Goal: Information Seeking & Learning: Learn about a topic

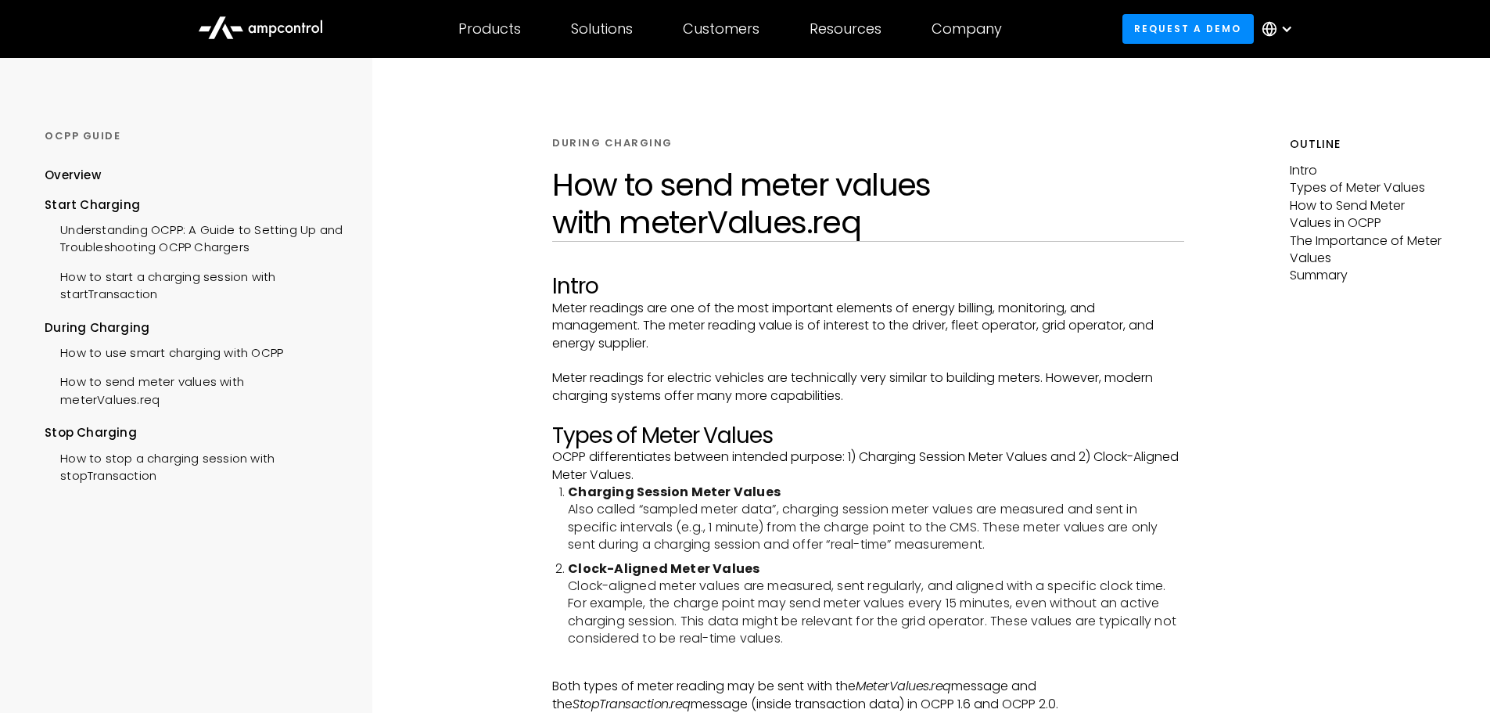
scroll to position [669, 0]
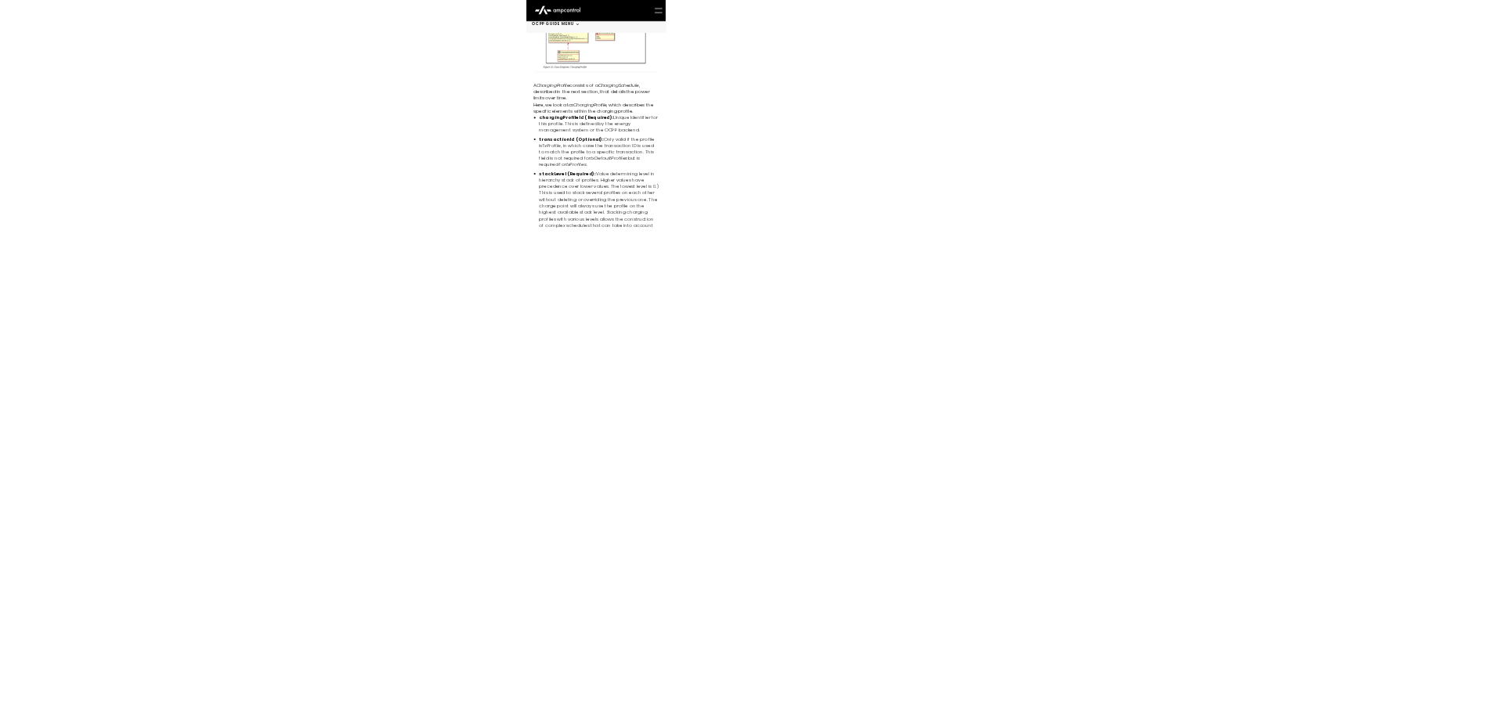
scroll to position [3343, 0]
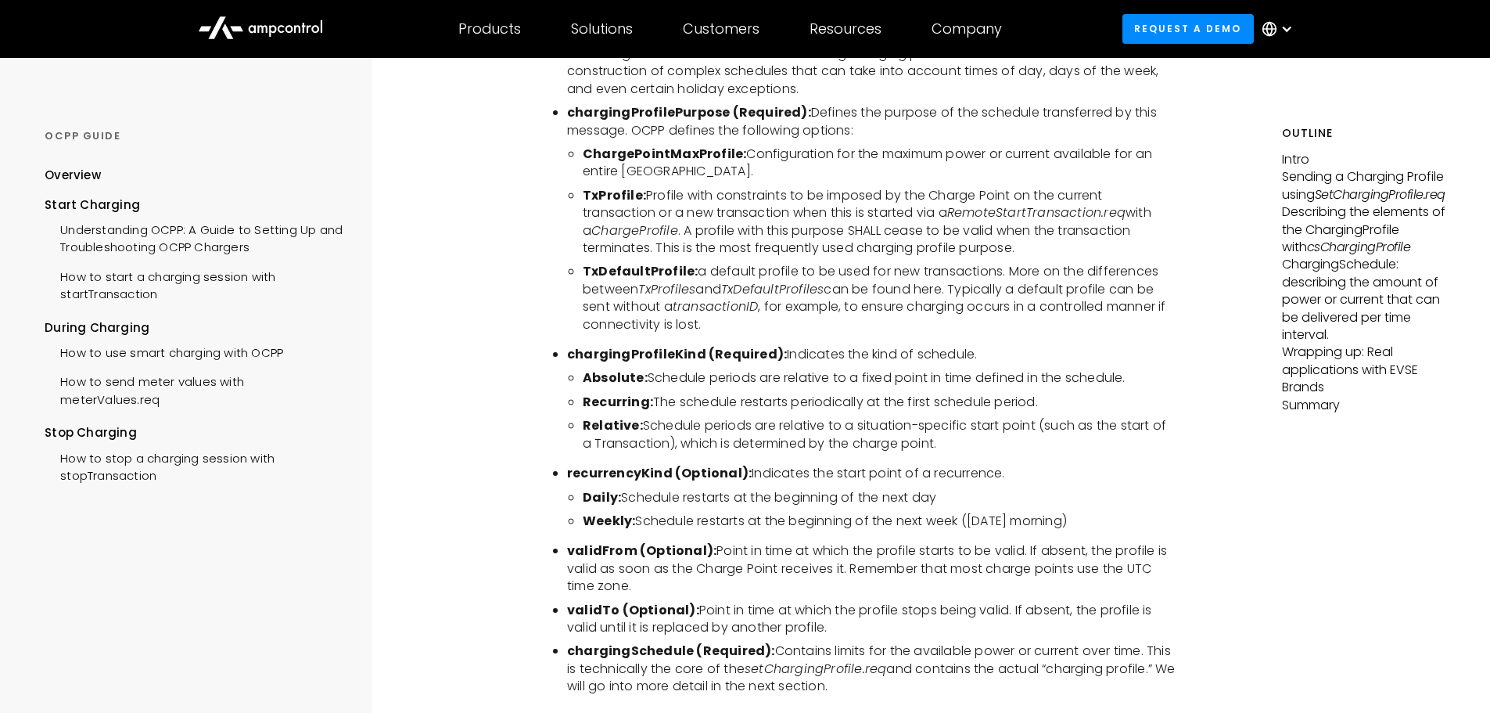
click at [1133, 498] on li "Daily: Schedule restarts at the beginning of the next day" at bounding box center [880, 497] width 595 height 17
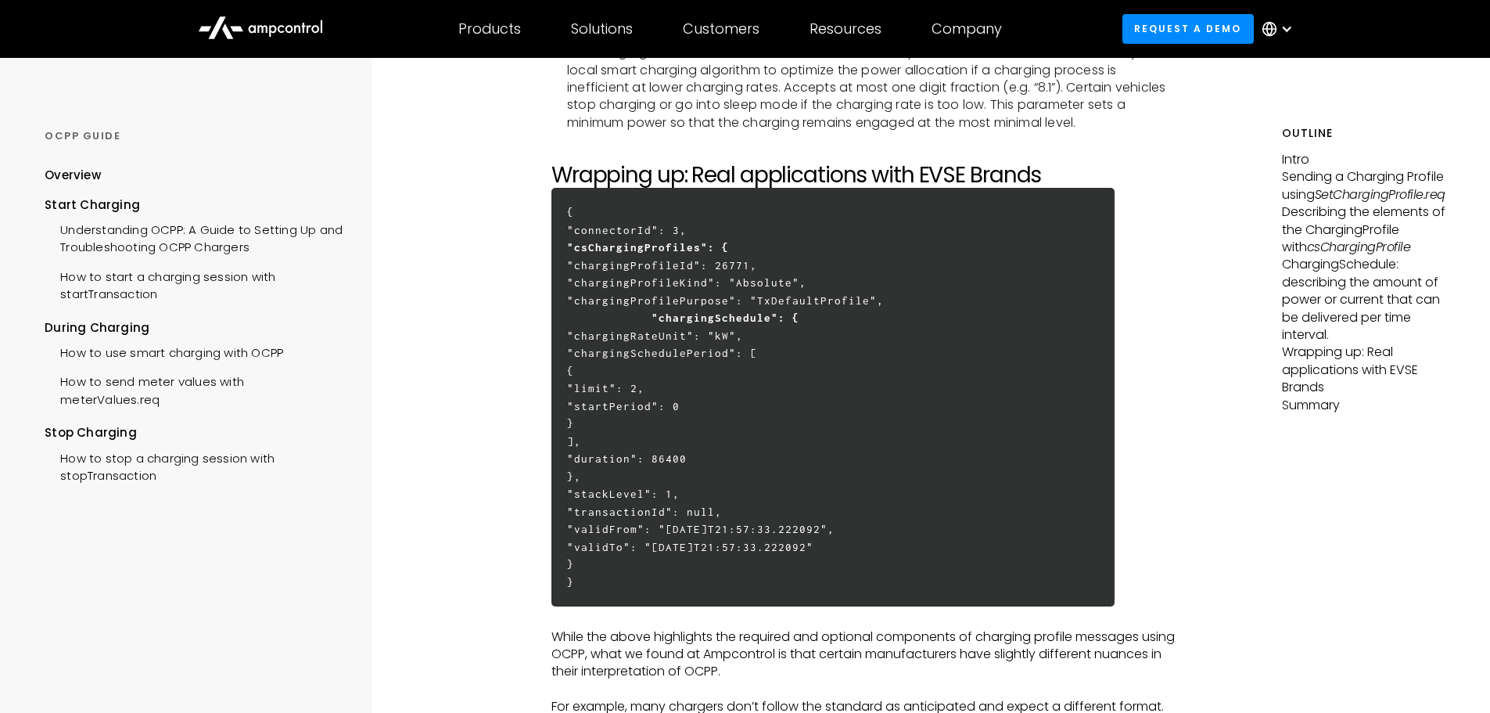
scroll to position [4751, 0]
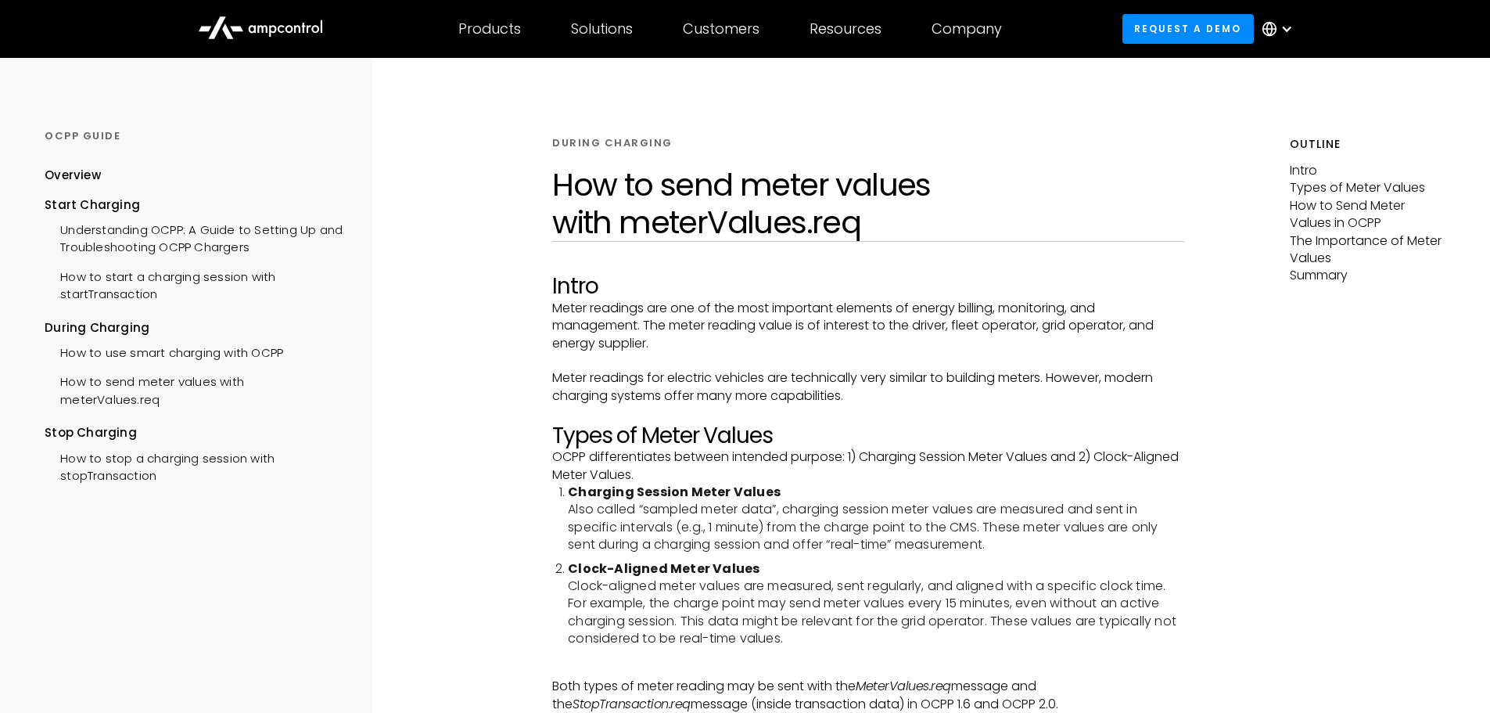
scroll to position [669, 0]
